Goal: Information Seeking & Learning: Learn about a topic

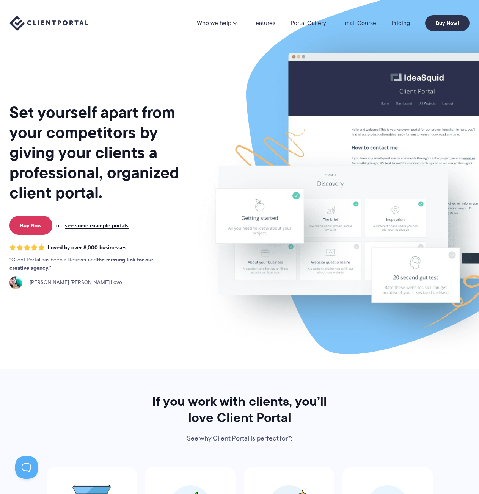
click at [404, 22] on link "Pricing" at bounding box center [400, 23] width 19 height 6
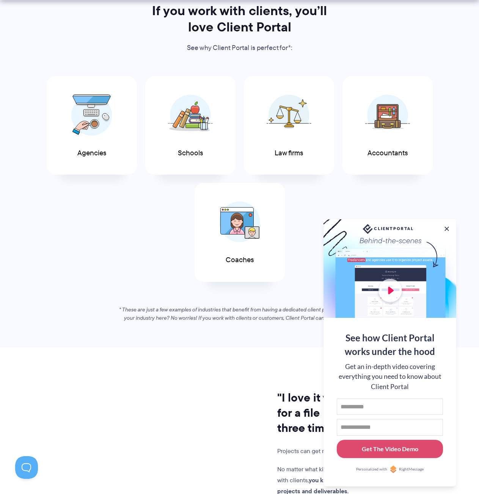
scroll to position [417, 0]
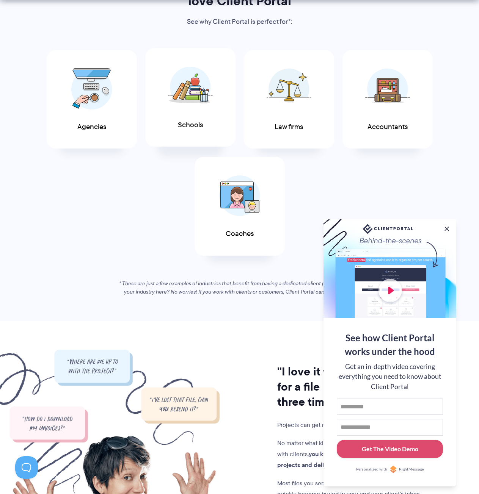
click at [178, 126] on span "Schools" at bounding box center [190, 125] width 25 height 8
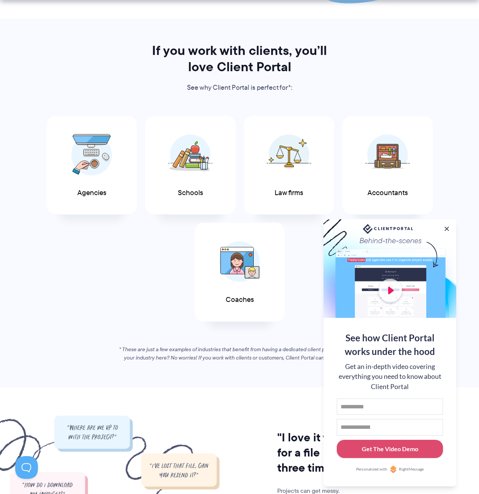
scroll to position [379, 0]
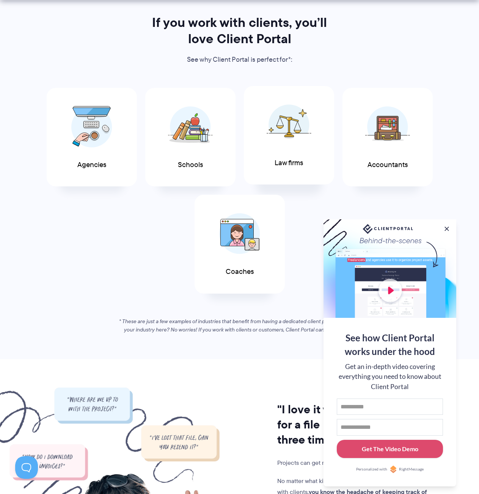
click at [281, 150] on span at bounding box center [288, 125] width 45 height 53
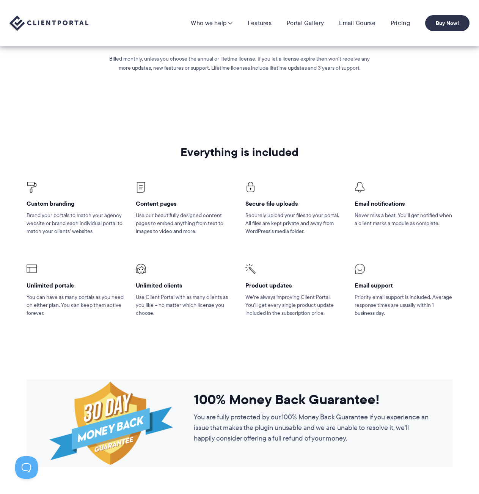
scroll to position [189, 0]
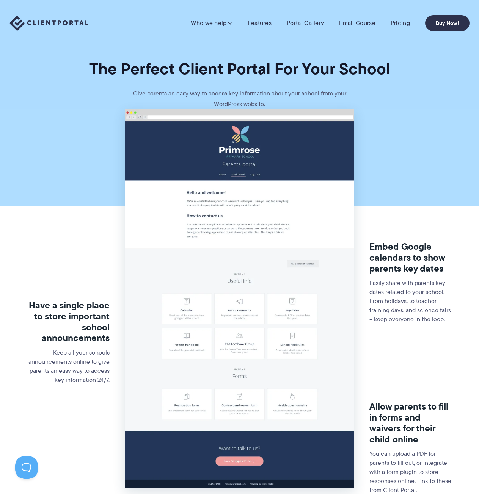
click at [297, 20] on link "Portal Gallery" at bounding box center [304, 23] width 37 height 8
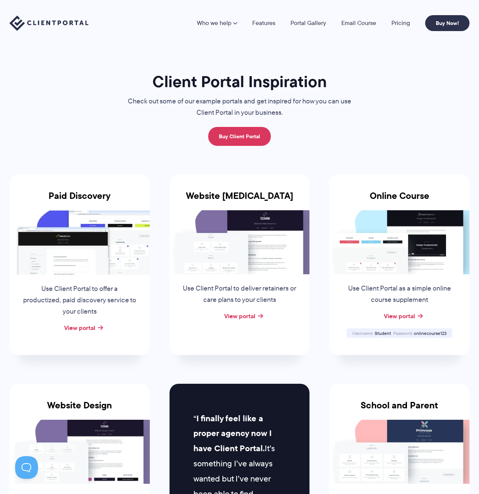
click at [415, 316] on div "View portal" at bounding box center [399, 316] width 140 height 11
click at [404, 318] on link "View portal" at bounding box center [398, 315] width 31 height 9
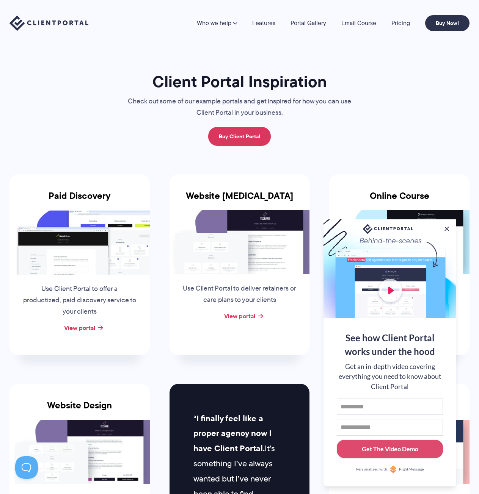
click at [398, 23] on link "Pricing" at bounding box center [400, 23] width 19 height 6
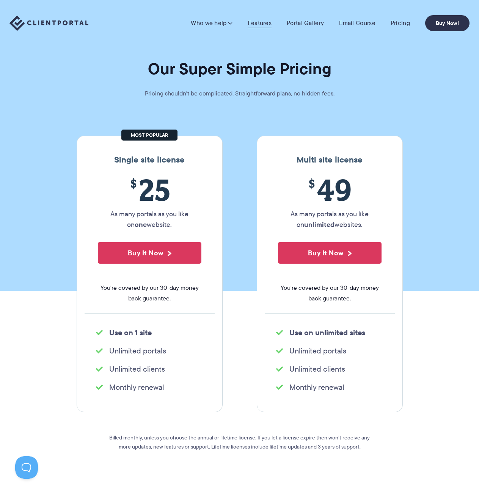
click at [265, 21] on link "Features" at bounding box center [259, 23] width 24 height 8
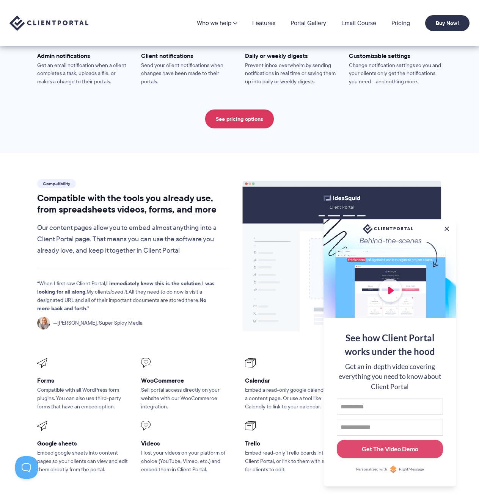
scroll to position [720, 0]
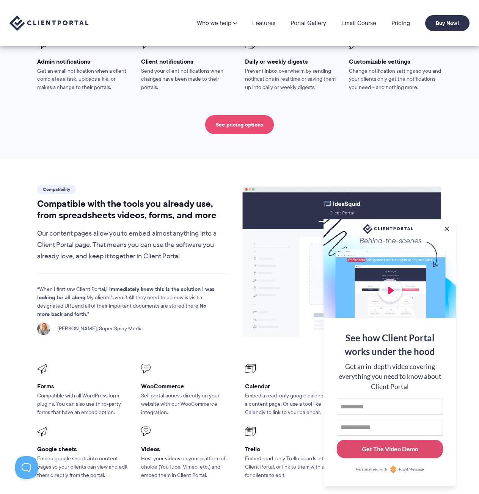
click at [244, 115] on link "See pricing options" at bounding box center [239, 124] width 69 height 19
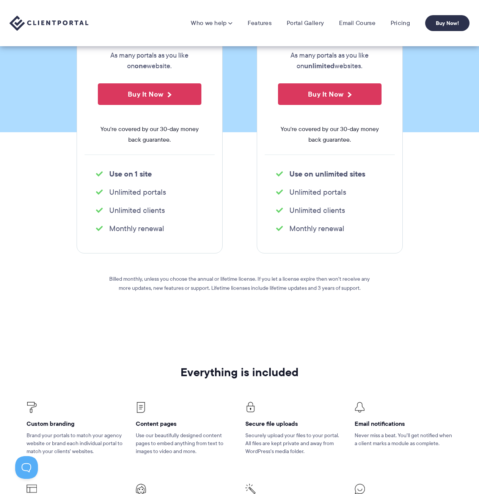
scroll to position [152, 0]
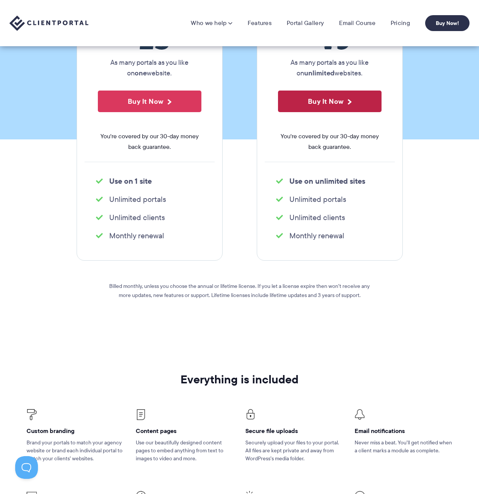
click at [339, 102] on button "Buy It Now" at bounding box center [329, 102] width 103 height 22
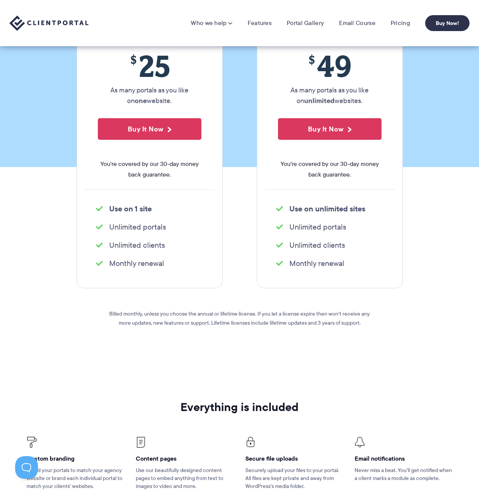
scroll to position [0, 0]
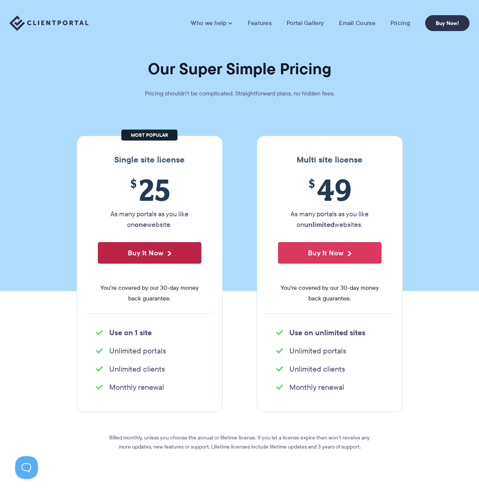
click at [130, 254] on button "Buy It Now" at bounding box center [149, 253] width 103 height 22
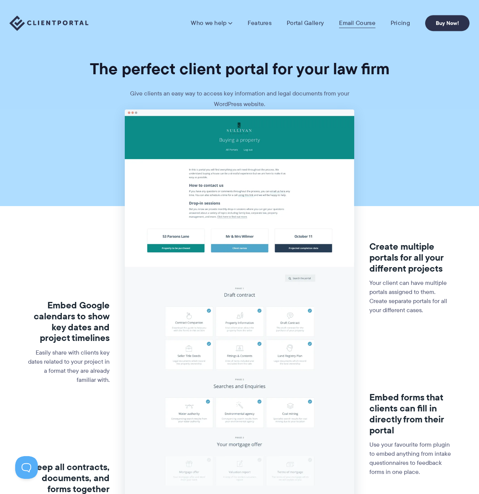
click at [355, 23] on link "Email Course" at bounding box center [357, 23] width 36 height 8
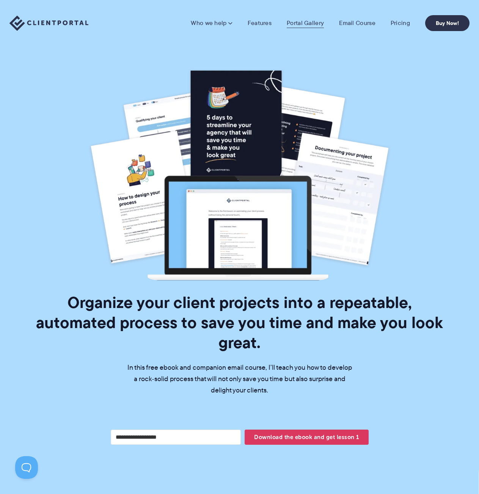
click at [313, 25] on link "Portal Gallery" at bounding box center [304, 23] width 37 height 8
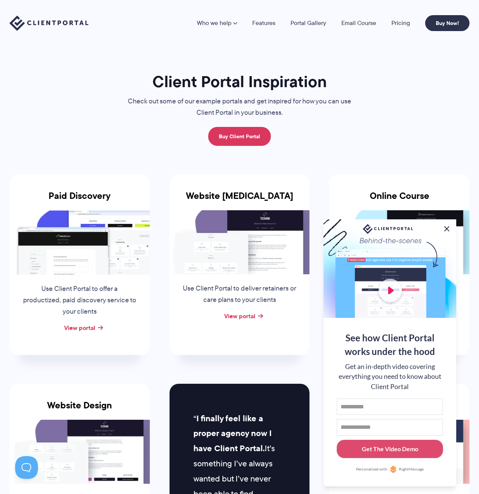
click at [444, 227] on button at bounding box center [446, 228] width 9 height 9
